Goal: Book appointment/travel/reservation

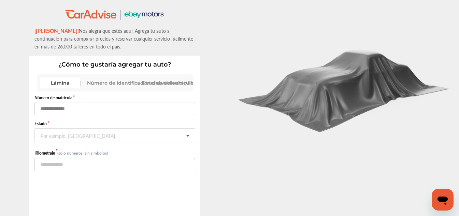
click at [112, 110] on input "text" at bounding box center [114, 108] width 161 height 13
type input "*******"
click at [96, 142] on input "text" at bounding box center [115, 135] width 160 height 13
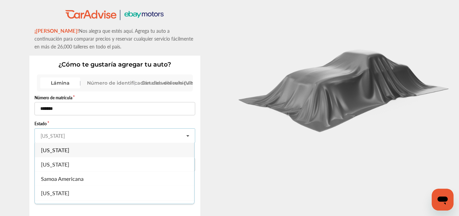
type input "********"
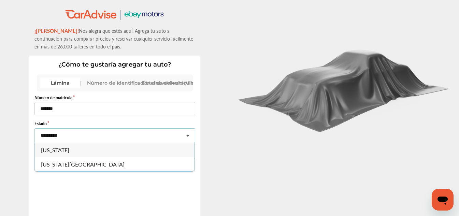
click at [109, 152] on div "[US_STATE]" at bounding box center [114, 150] width 159 height 14
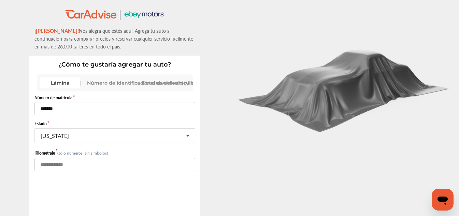
click at [106, 170] on input "number" at bounding box center [114, 164] width 161 height 13
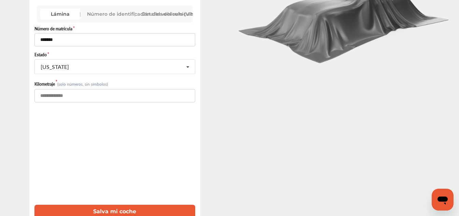
scroll to position [77, 0]
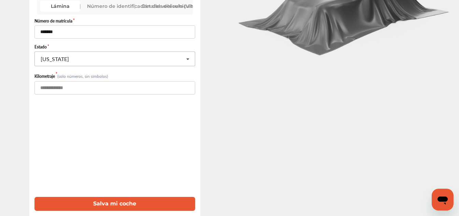
type input "******"
click at [107, 57] on input "text" at bounding box center [115, 58] width 160 height 13
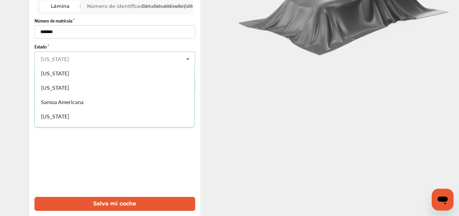
scroll to position [729, 0]
type input "********"
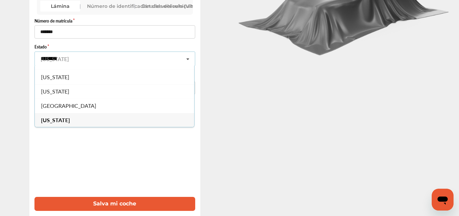
scroll to position [0, 0]
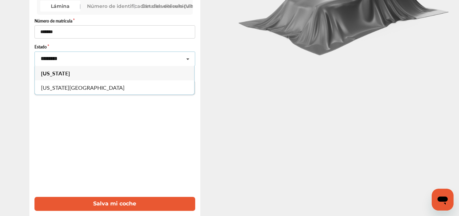
click at [66, 72] on div "[US_STATE]" at bounding box center [114, 73] width 159 height 14
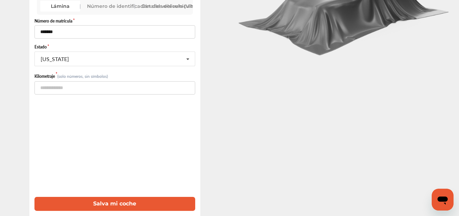
drag, startPoint x: 68, startPoint y: 61, endPoint x: 30, endPoint y: 59, distance: 37.9
click at [30, 59] on div "¿Cómo te gustaría agregar tu auto? Lámina Número de identificación del vehículo…" at bounding box center [114, 97] width 171 height 237
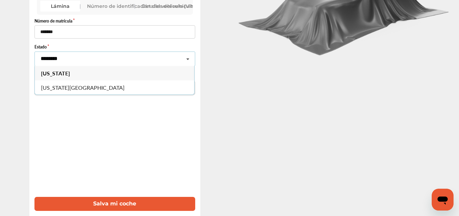
type input "********"
click at [113, 137] on div "Número de matrícula ******* Estado [US_STATE] [US_STATE][PERSON_NAME][GEOGRAPHI…" at bounding box center [114, 113] width 161 height 196
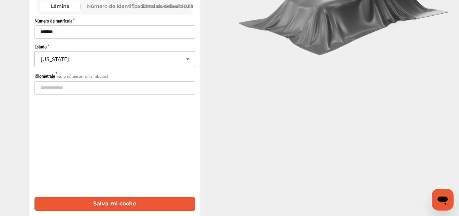
click at [96, 62] on input "text" at bounding box center [115, 58] width 160 height 13
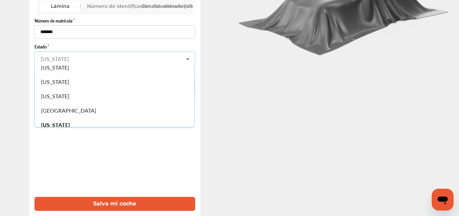
scroll to position [730, 0]
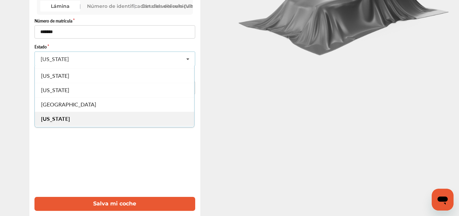
click at [110, 122] on div "[US_STATE]" at bounding box center [114, 119] width 159 height 14
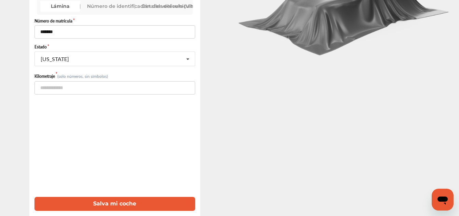
scroll to position [69, 0]
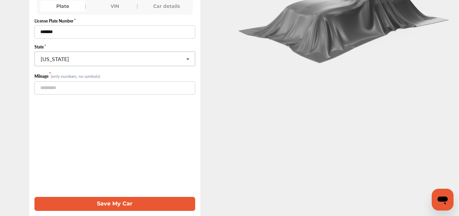
click at [132, 59] on input "text" at bounding box center [115, 58] width 160 height 13
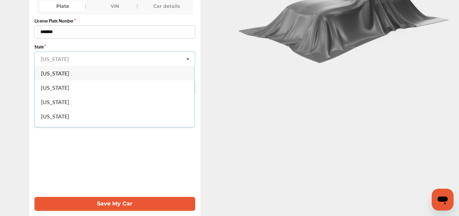
type input "********"
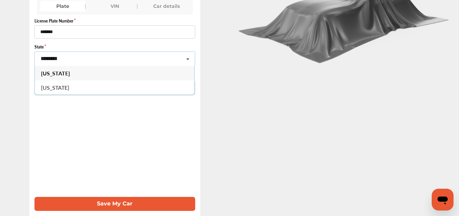
click at [90, 76] on div "[US_STATE]" at bounding box center [114, 73] width 159 height 14
click at [110, 6] on div "VIN" at bounding box center [114, 6] width 45 height 11
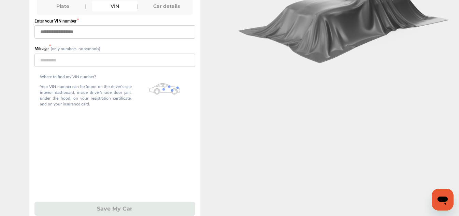
click at [86, 32] on input "text" at bounding box center [114, 31] width 161 height 13
click at [73, 9] on div "Plate" at bounding box center [62, 6] width 45 height 11
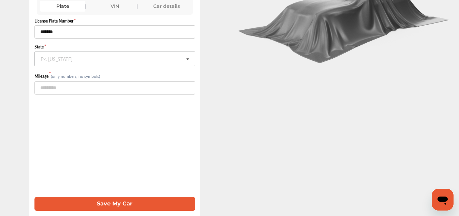
click at [69, 59] on input "text" at bounding box center [115, 58] width 160 height 13
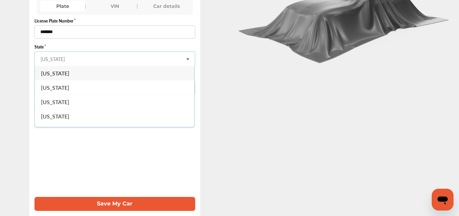
type input "********"
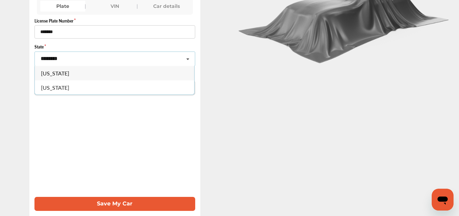
click at [124, 75] on div "[US_STATE]" at bounding box center [114, 73] width 159 height 14
click at [43, 88] on input "******" at bounding box center [114, 87] width 161 height 13
type input "******"
click at [151, 207] on button "Save My Car" at bounding box center [114, 204] width 161 height 14
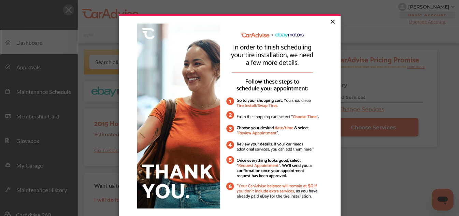
click at [329, 21] on link "×" at bounding box center [333, 22] width 12 height 12
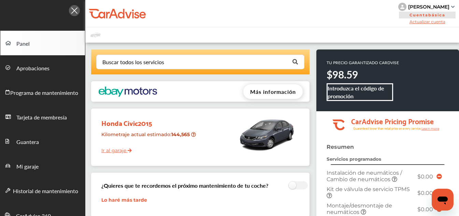
click at [449, 36] on div at bounding box center [272, 34] width 374 height 15
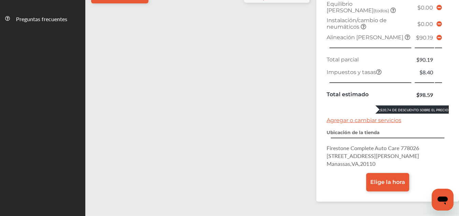
scroll to position [282, 0]
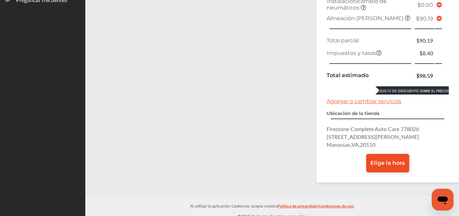
click at [392, 160] on font "Elige la hora" at bounding box center [387, 163] width 35 height 6
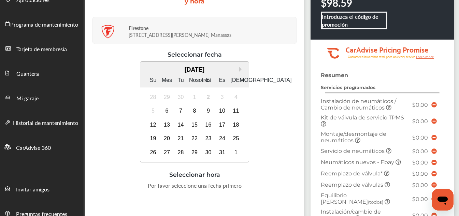
scroll to position [102, 0]
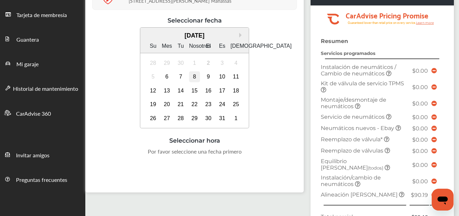
click at [190, 76] on div "8" at bounding box center [194, 76] width 11 height 11
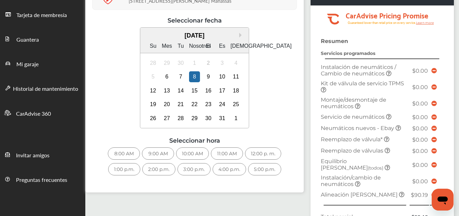
click at [188, 155] on font "10:00 AM" at bounding box center [192, 153] width 21 height 6
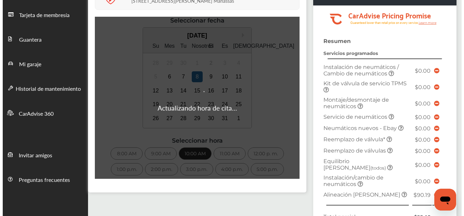
scroll to position [0, 0]
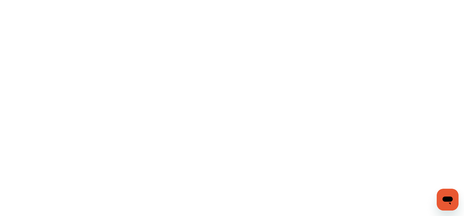
click at [232, 61] on html "Original text Rate this translation Your feedback will be used to help improve …" at bounding box center [232, 108] width 464 height 216
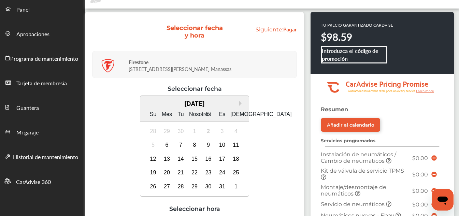
scroll to position [68, 0]
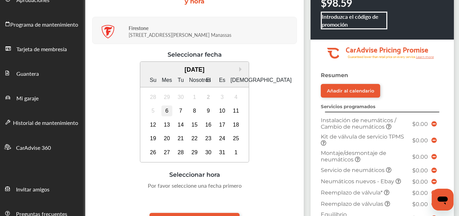
click at [166, 112] on font "6" at bounding box center [166, 111] width 3 height 6
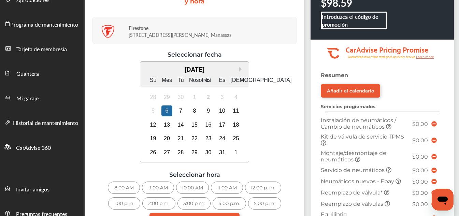
click at [191, 190] on font "10:00 AM" at bounding box center [192, 188] width 21 height 6
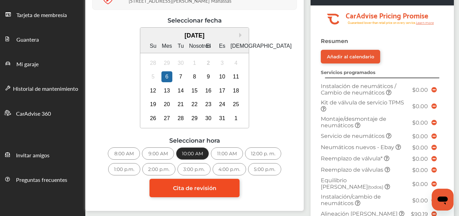
click at [209, 189] on font "Cita de revisión" at bounding box center [194, 188] width 43 height 6
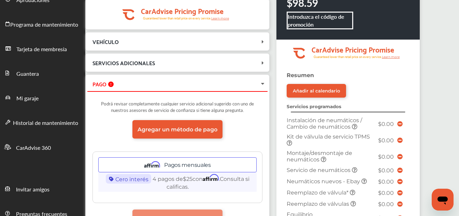
scroll to position [136, 0]
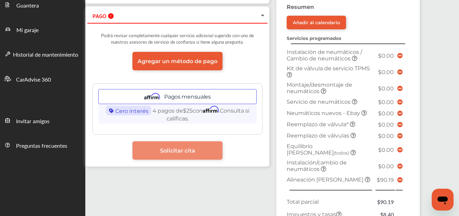
click at [398, 177] on icon at bounding box center [399, 179] width 5 height 5
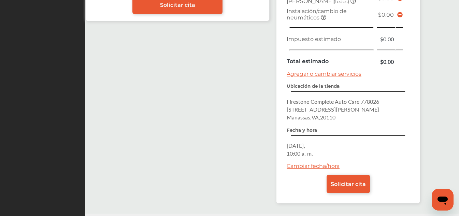
scroll to position [305, 0]
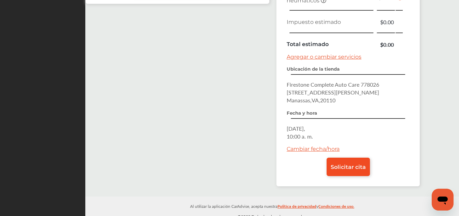
click at [339, 164] on font "Solicitar cita" at bounding box center [348, 167] width 35 height 6
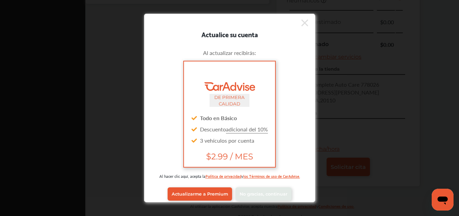
click at [301, 23] on icon at bounding box center [304, 22] width 7 height 11
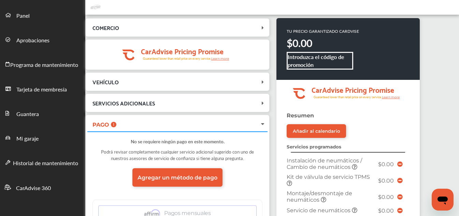
scroll to position [22, 0]
